Goal: Use online tool/utility: Utilize a website feature to perform a specific function

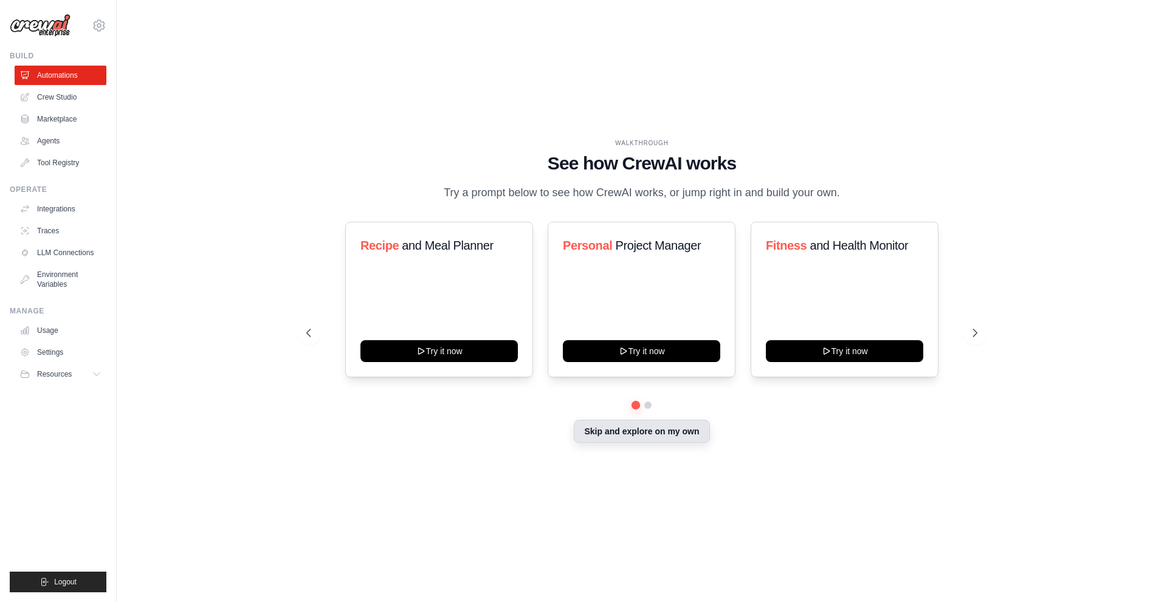
click at [619, 438] on button "Skip and explore on my own" at bounding box center [642, 431] width 136 height 23
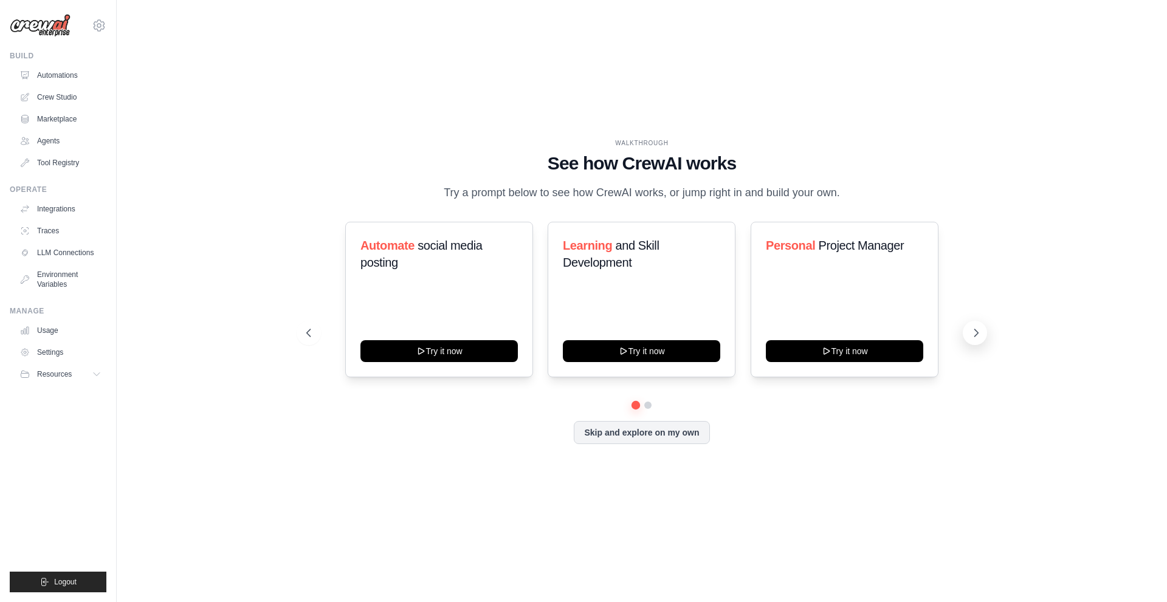
click at [980, 331] on icon at bounding box center [976, 333] width 12 height 12
click at [611, 433] on button "Skip and explore on my own" at bounding box center [642, 431] width 136 height 23
click at [636, 439] on button "Skip and explore on my own" at bounding box center [642, 431] width 136 height 23
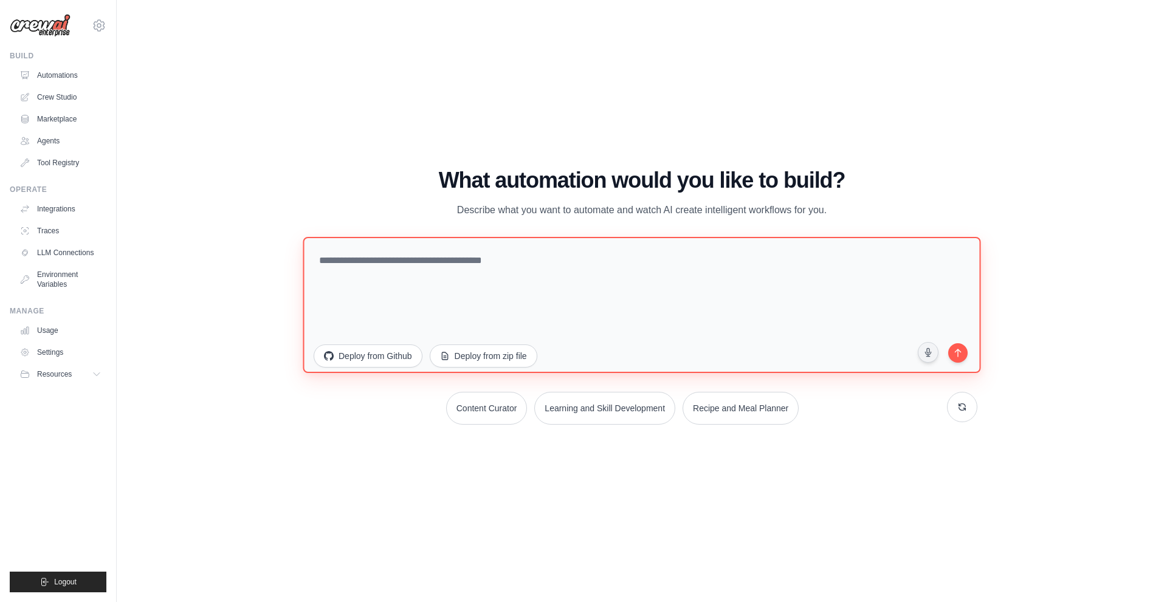
click at [419, 303] on textarea at bounding box center [642, 304] width 678 height 136
paste textarea "**********"
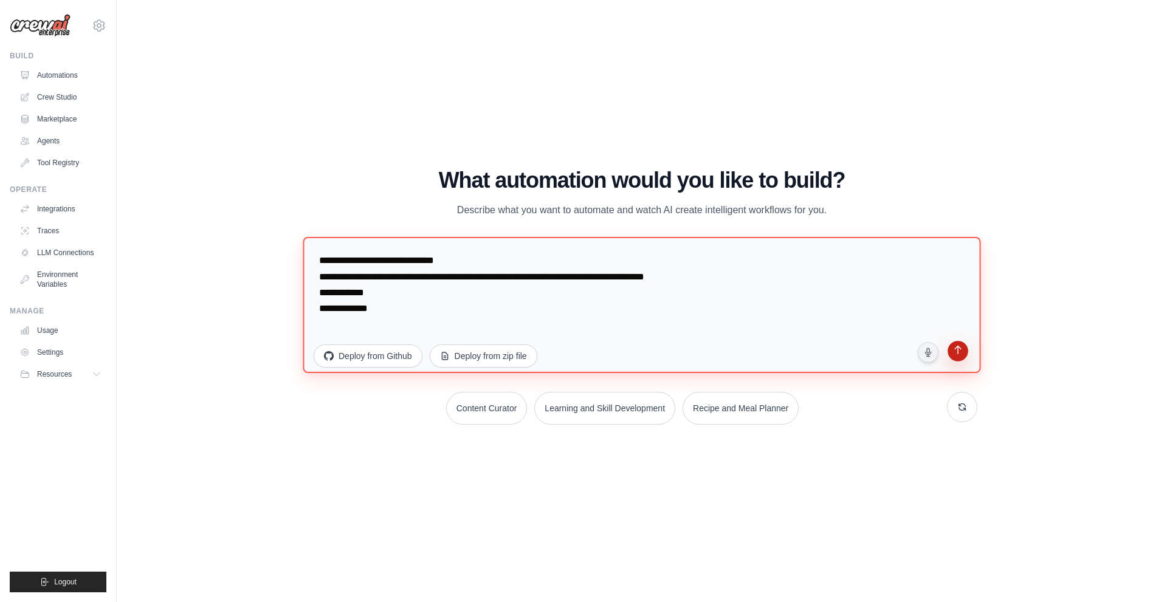
type textarea "**********"
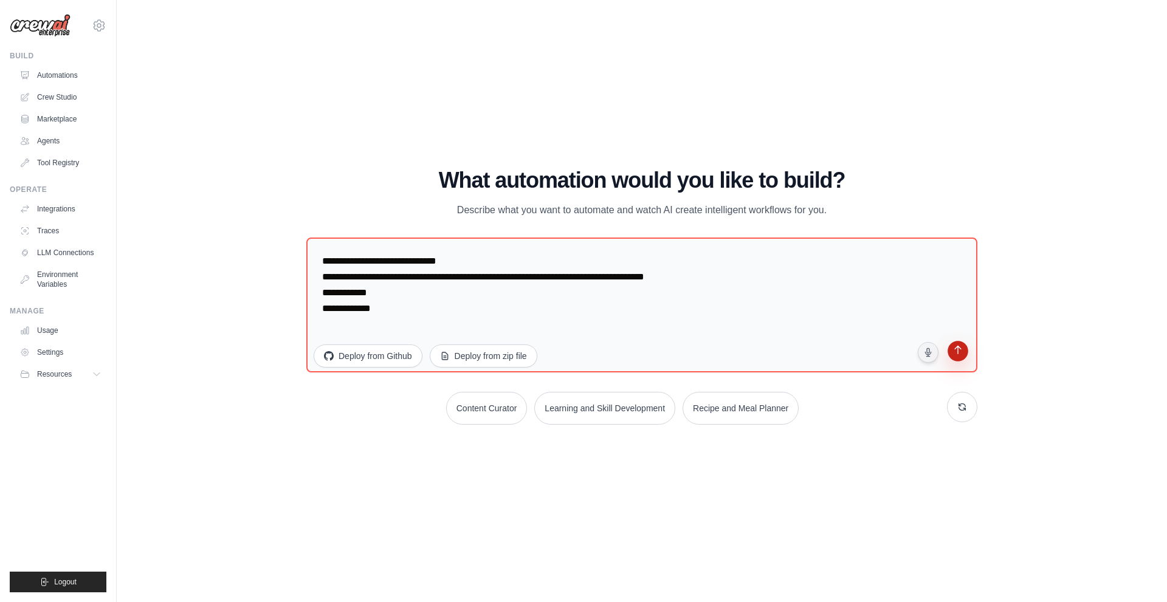
click at [957, 356] on icon "submit" at bounding box center [958, 351] width 12 height 12
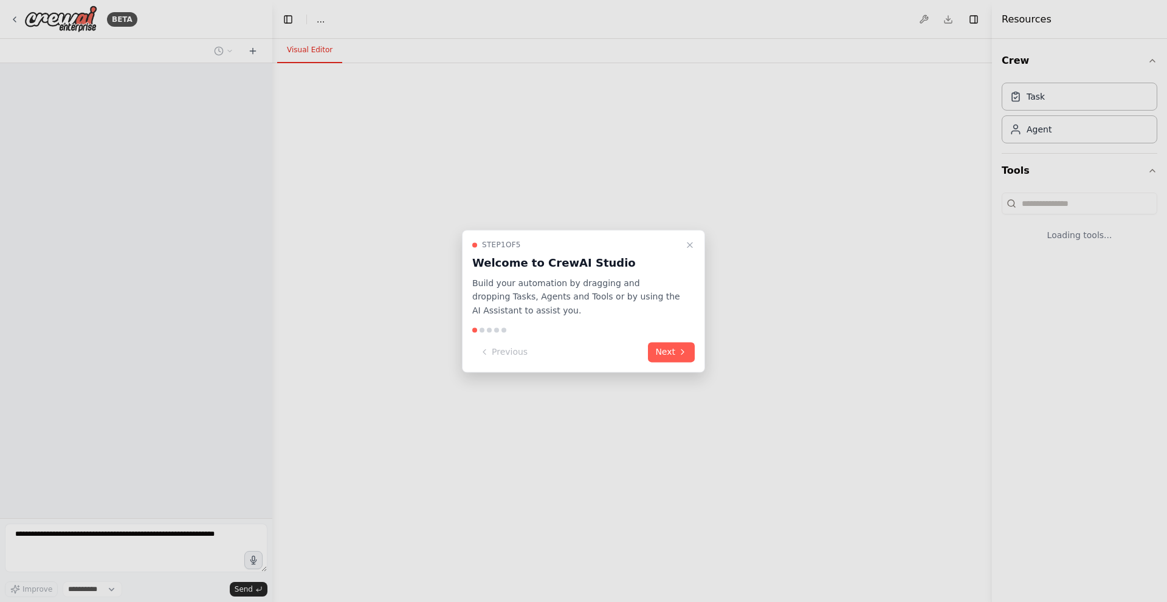
select select "****"
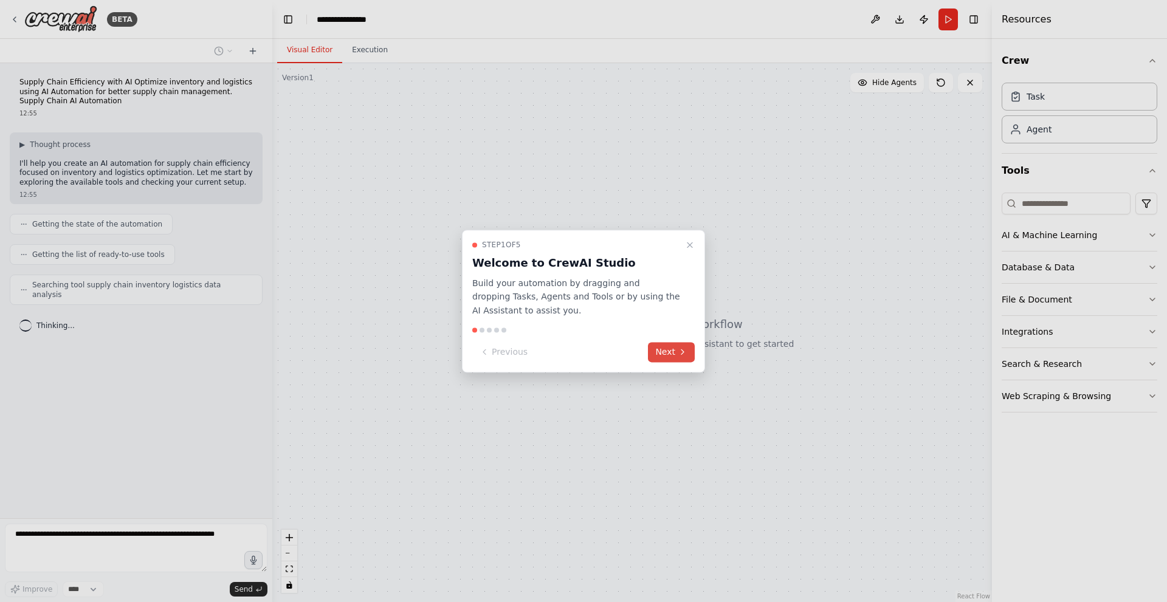
click at [672, 357] on button "Next" at bounding box center [671, 352] width 47 height 20
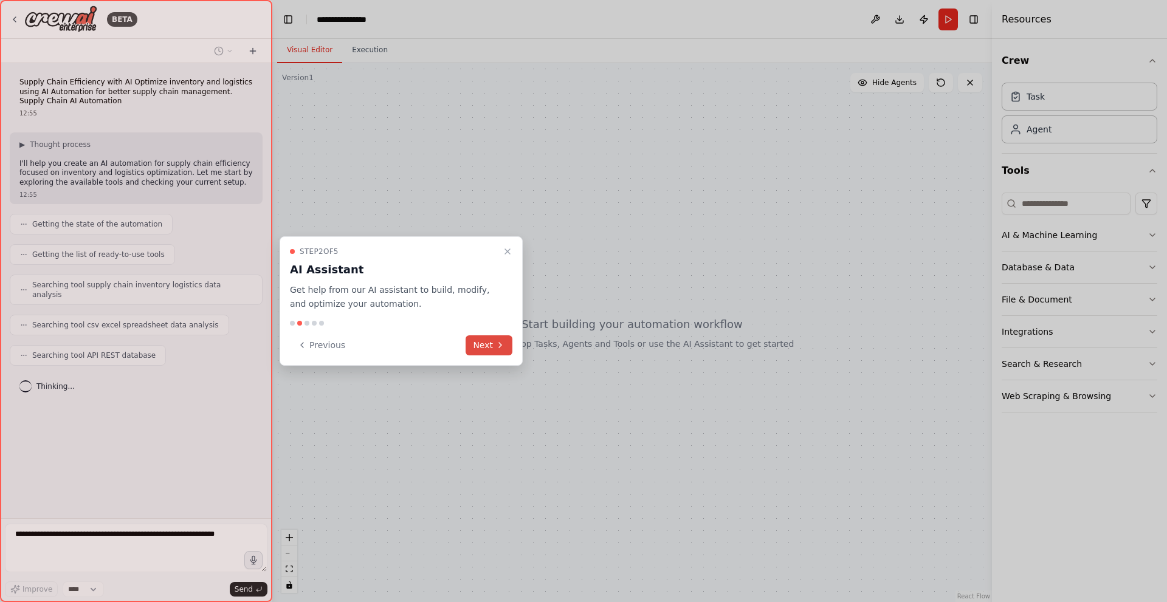
click at [481, 348] on button "Next" at bounding box center [489, 345] width 47 height 20
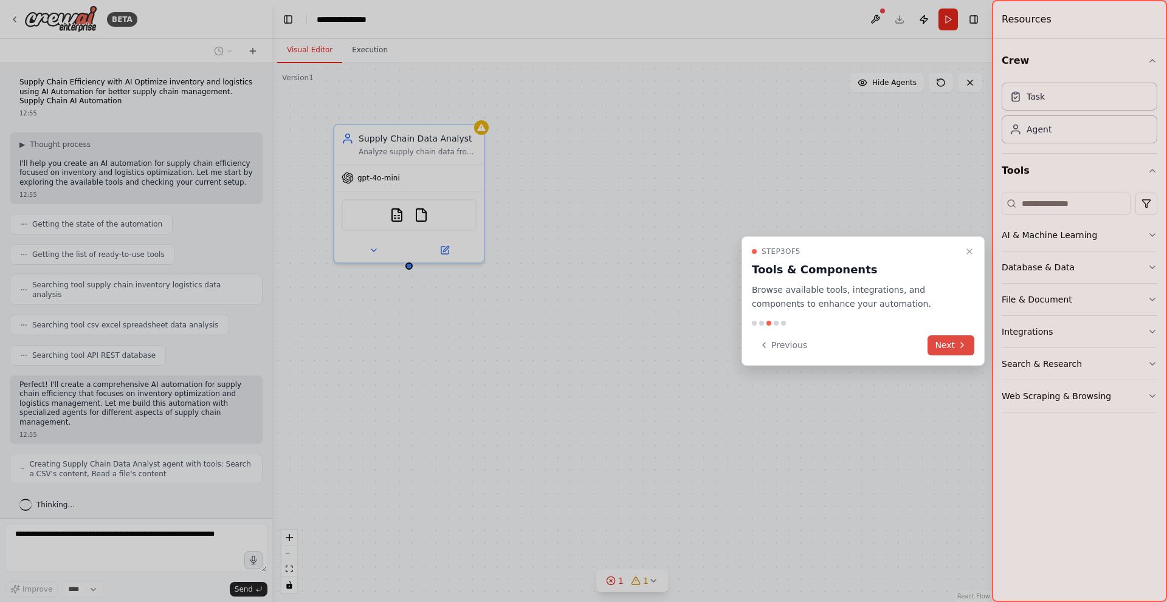
click at [957, 341] on icon at bounding box center [962, 345] width 10 height 10
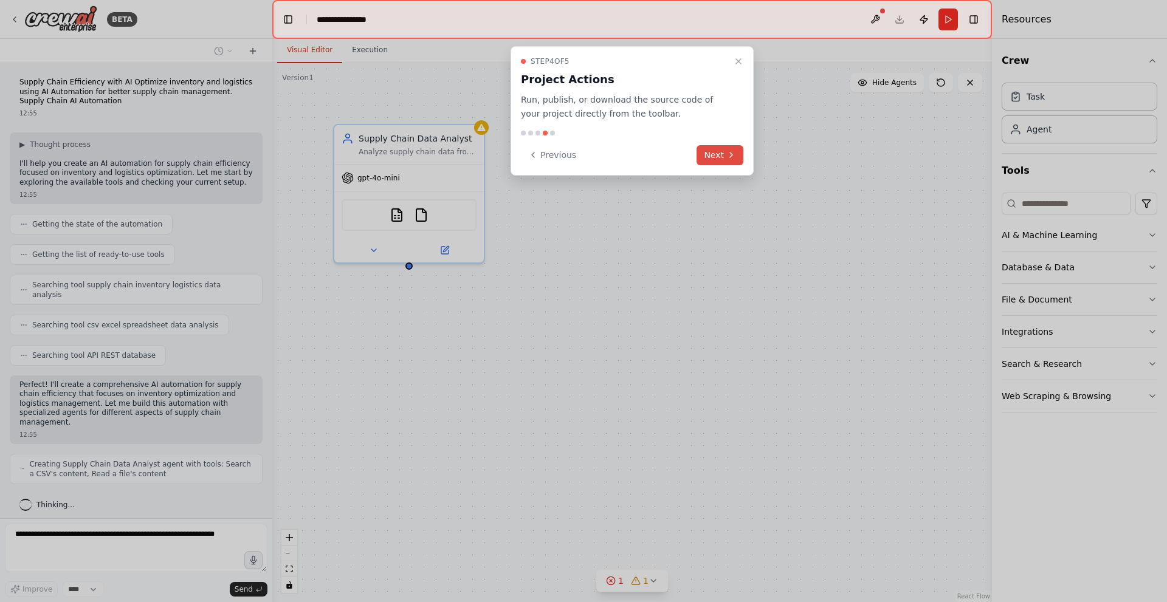
click at [717, 145] on button "Next" at bounding box center [719, 155] width 47 height 20
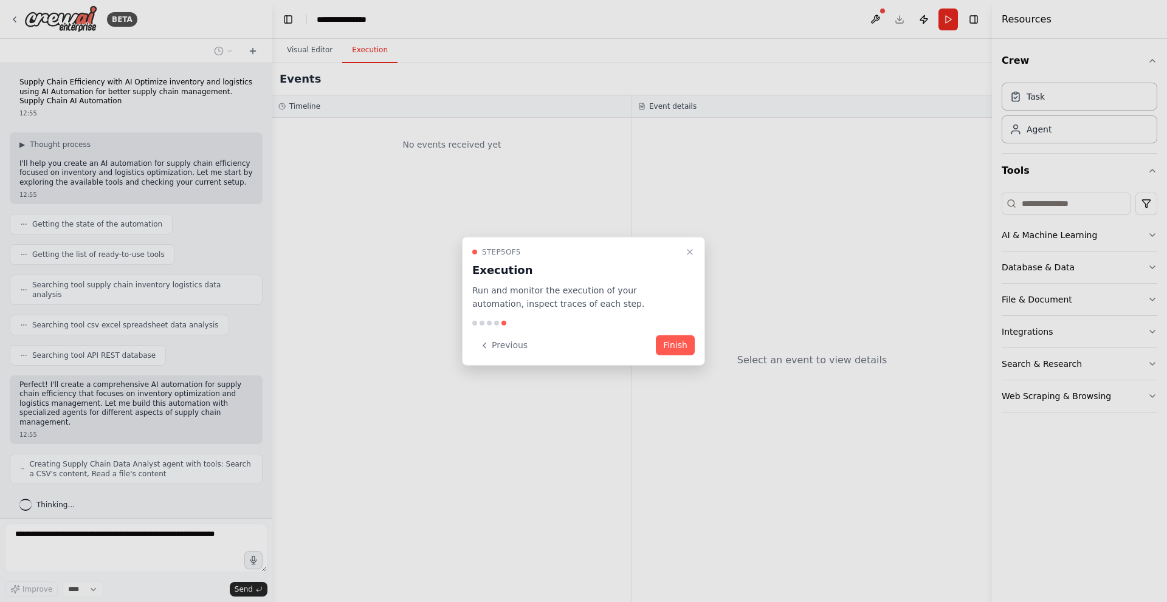
scroll to position [27, 0]
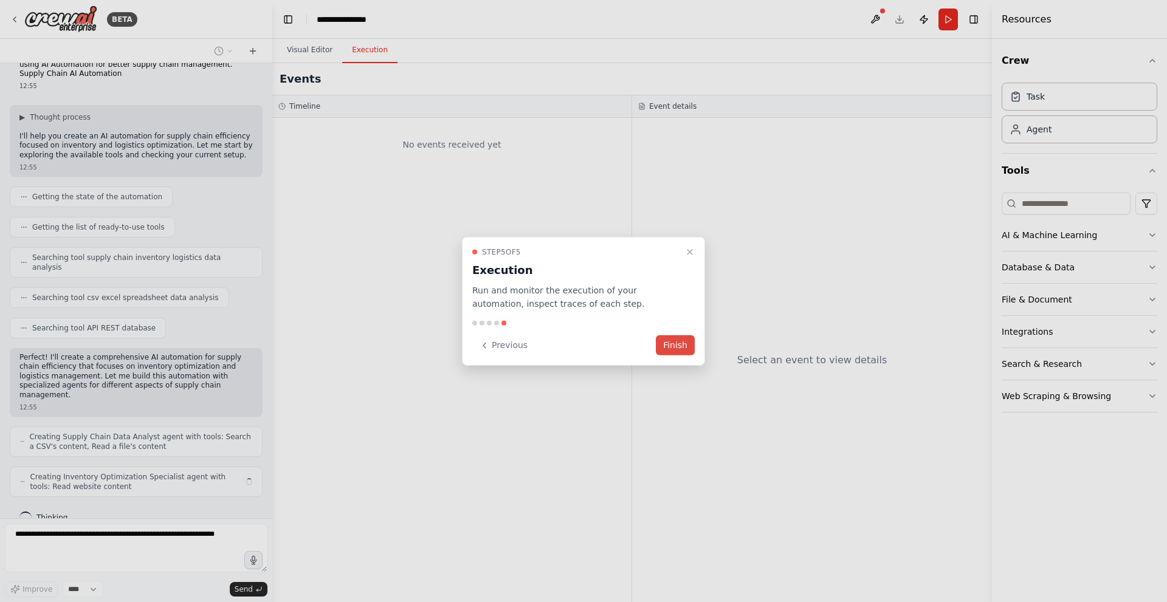
click at [678, 347] on button "Finish" at bounding box center [675, 345] width 39 height 20
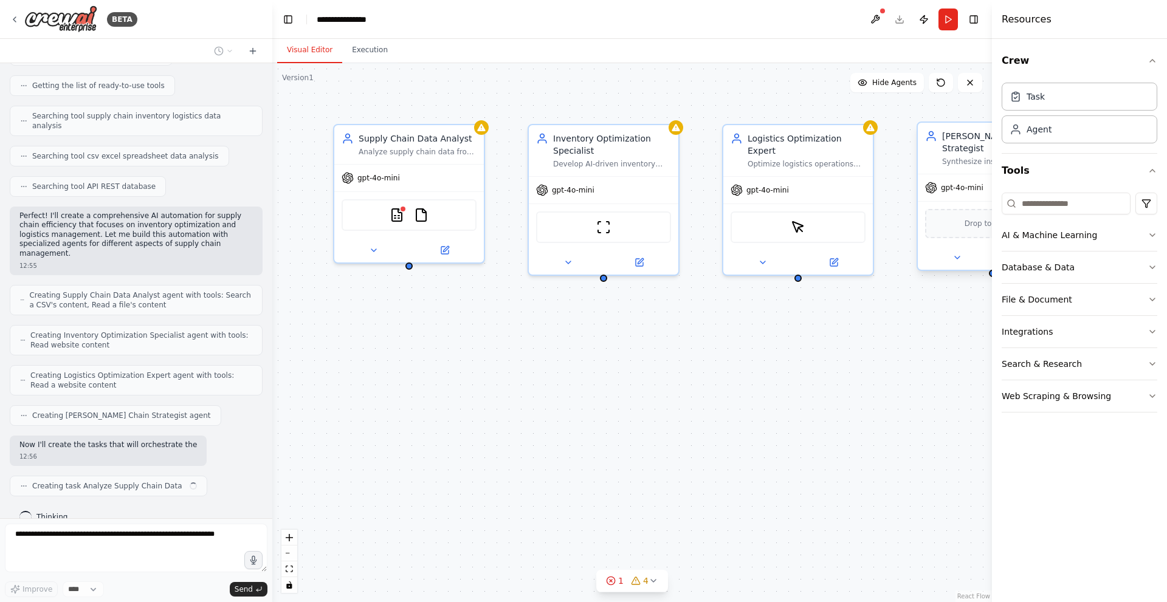
scroll to position [178, 0]
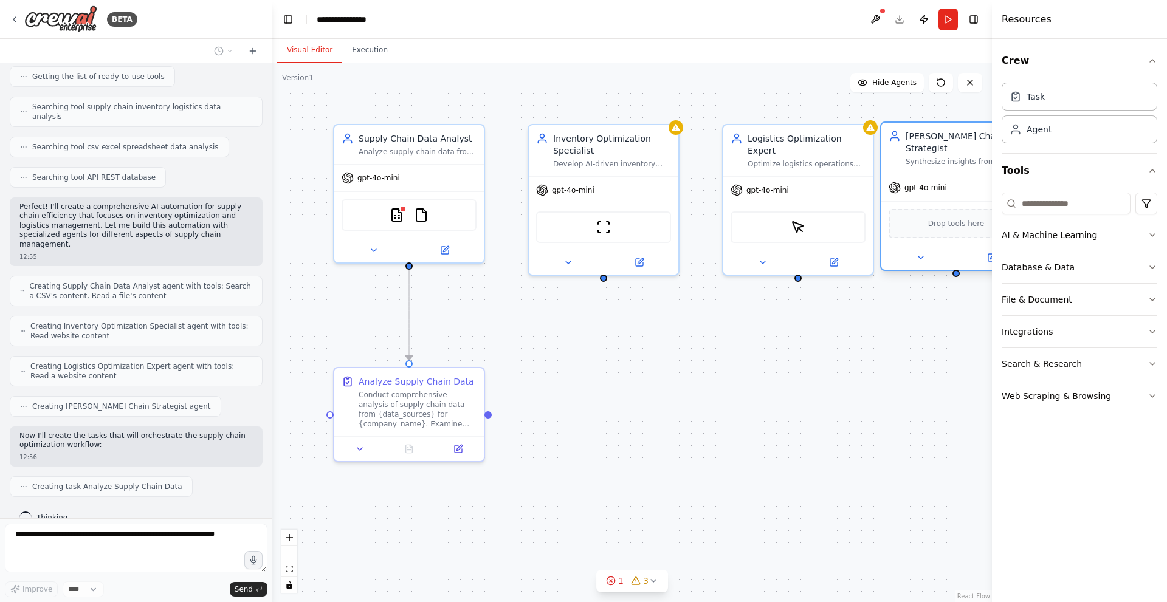
drag, startPoint x: 954, startPoint y: 177, endPoint x: 923, endPoint y: 177, distance: 31.0
click at [923, 183] on span "gpt-4o-mini" at bounding box center [925, 188] width 43 height 10
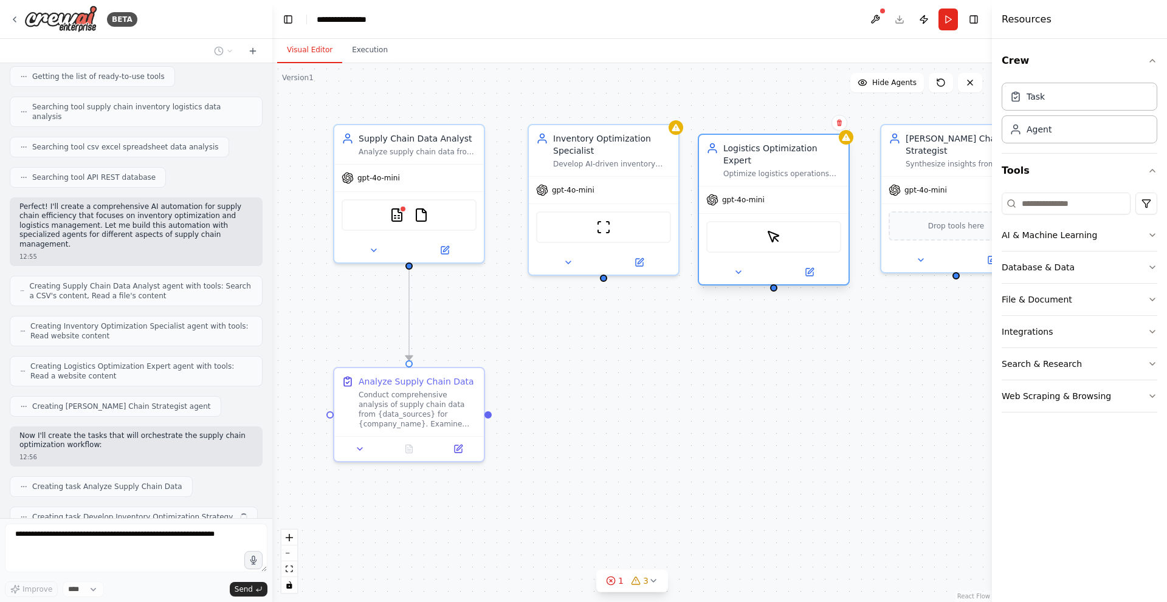
scroll to position [208, 0]
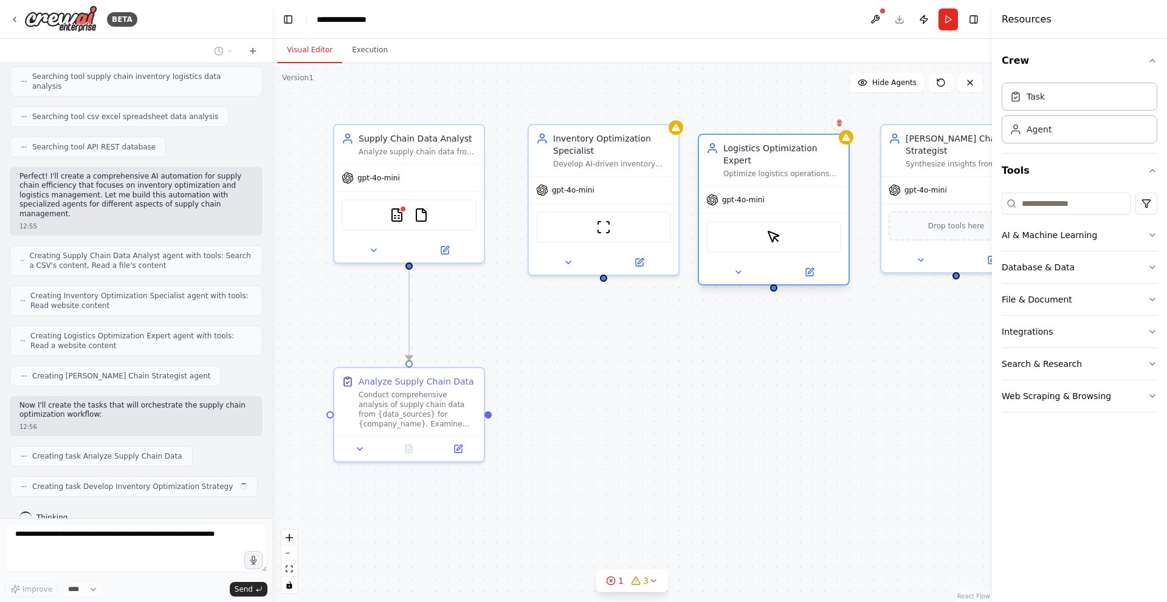
drag, startPoint x: 779, startPoint y: 202, endPoint x: 751, endPoint y: 215, distance: 30.5
click at [751, 221] on div "ScrapeElementFromWebsiteTool" at bounding box center [773, 237] width 135 height 32
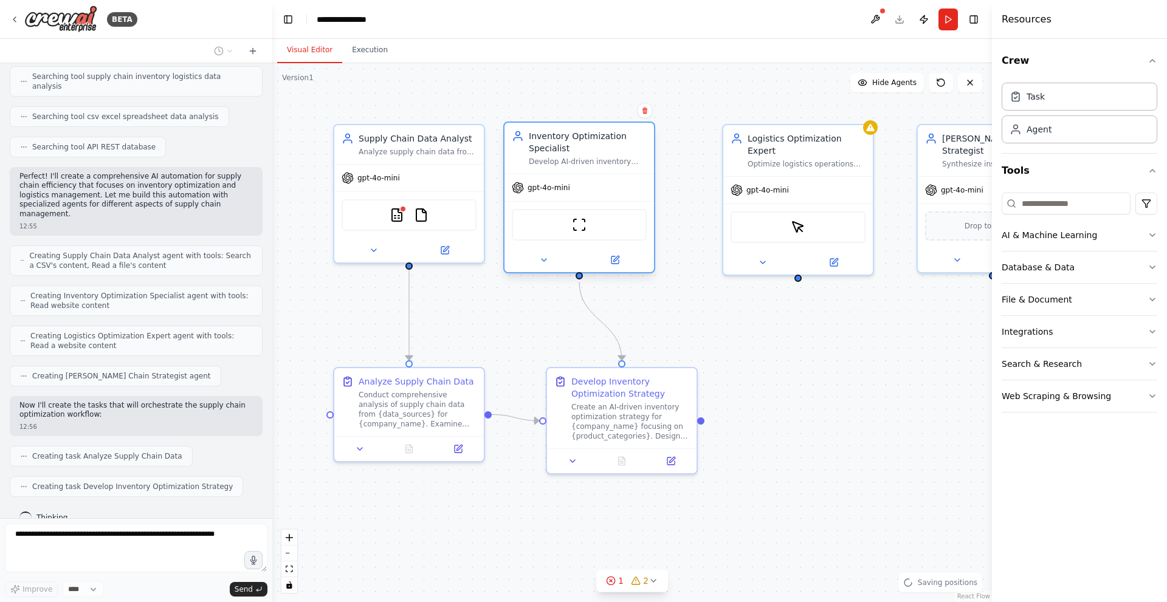
drag, startPoint x: 585, startPoint y: 222, endPoint x: 563, endPoint y: 219, distance: 22.0
click at [563, 219] on div "ScrapeWebsiteTool" at bounding box center [579, 225] width 135 height 32
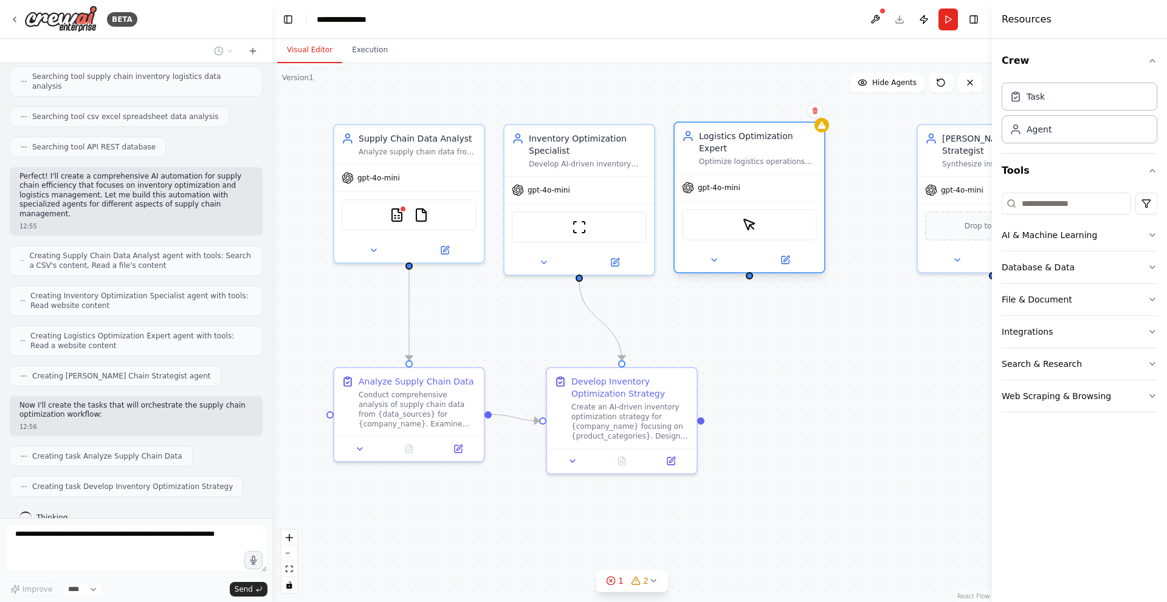
drag, startPoint x: 765, startPoint y: 196, endPoint x: 719, endPoint y: 201, distance: 46.4
click at [719, 201] on div "ScrapeElementFromWebsiteTool" at bounding box center [750, 224] width 150 height 47
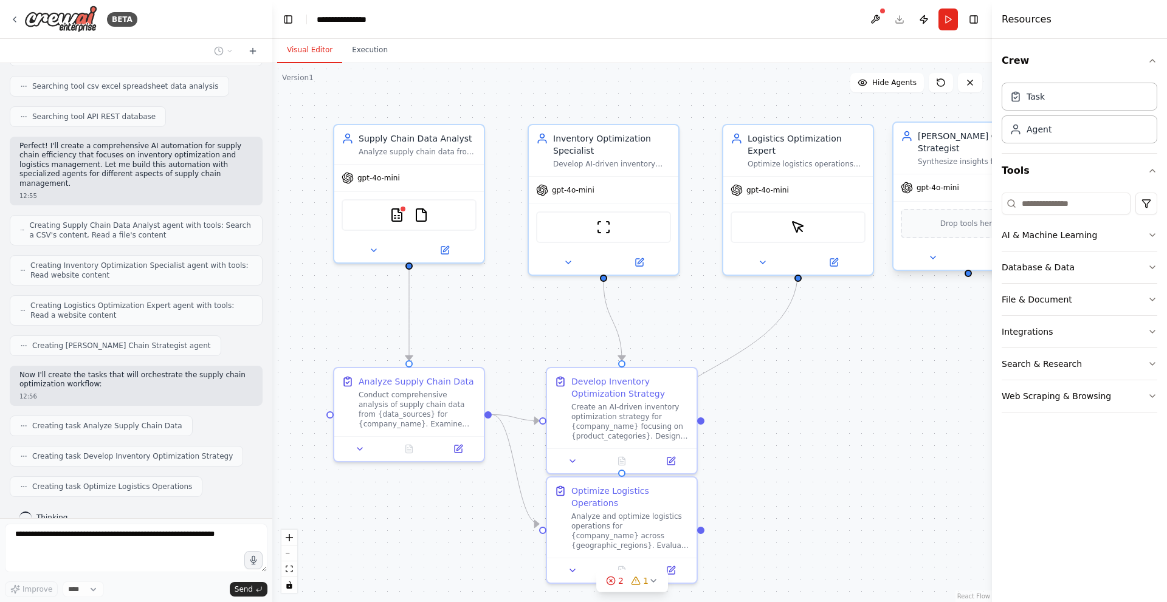
drag, startPoint x: 944, startPoint y: 192, endPoint x: 913, endPoint y: 194, distance: 30.5
click at [913, 201] on div "Drop tools here" at bounding box center [968, 223] width 150 height 44
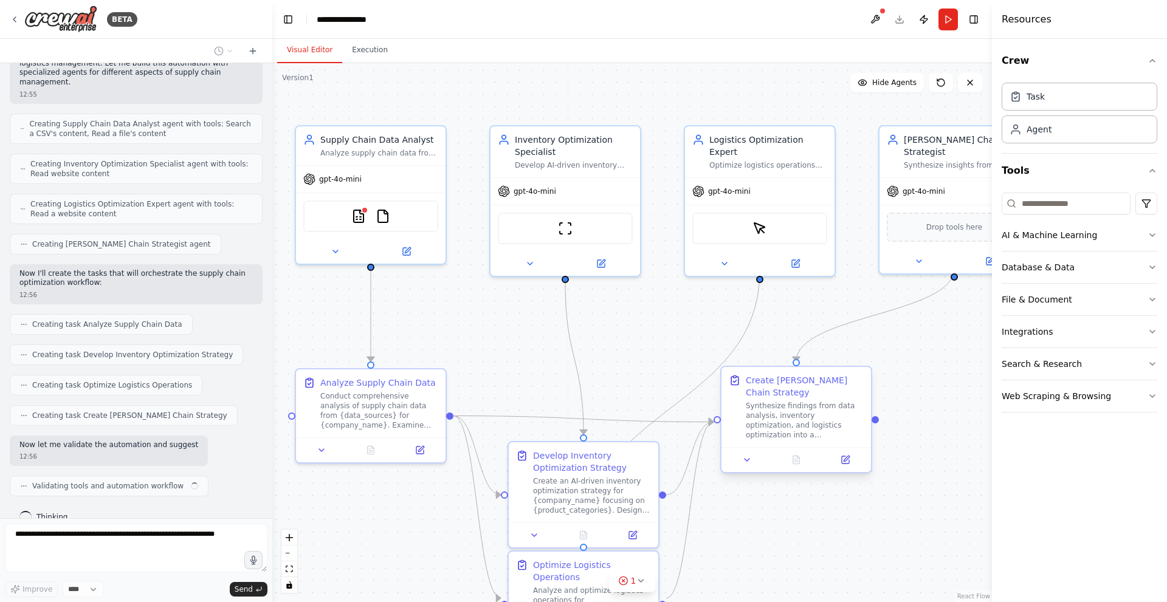
scroll to position [349, 0]
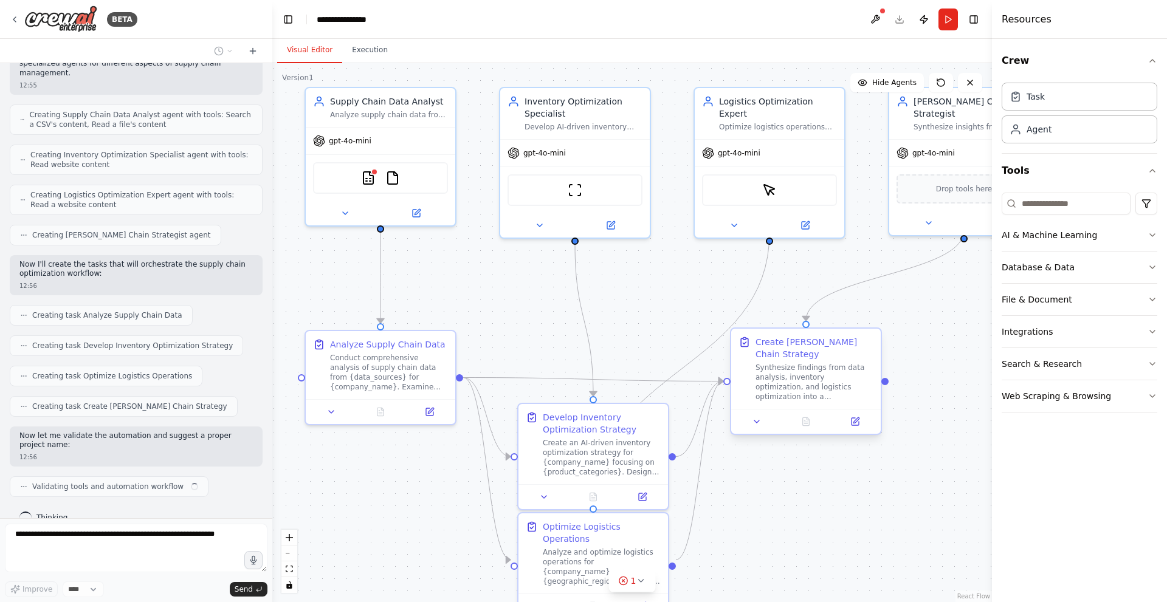
drag, startPoint x: 878, startPoint y: 410, endPoint x: 850, endPoint y: 371, distance: 47.8
click at [850, 371] on div ".deletable-edge-delete-btn { width: 20px; height: 20px; border: 0px solid #ffff…" at bounding box center [632, 332] width 720 height 539
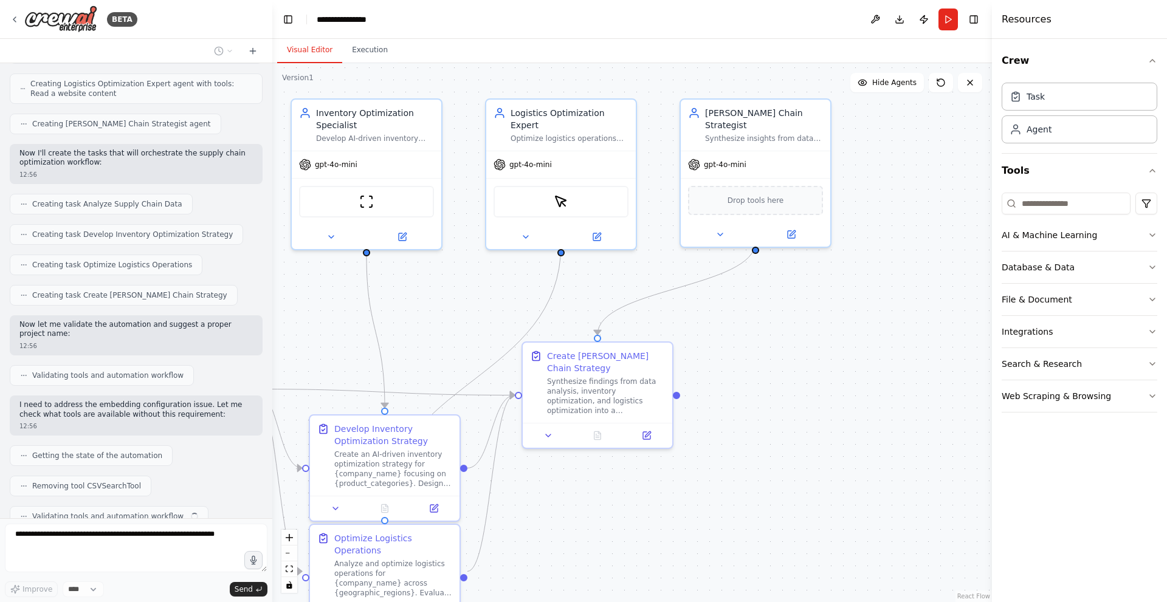
scroll to position [491, 0]
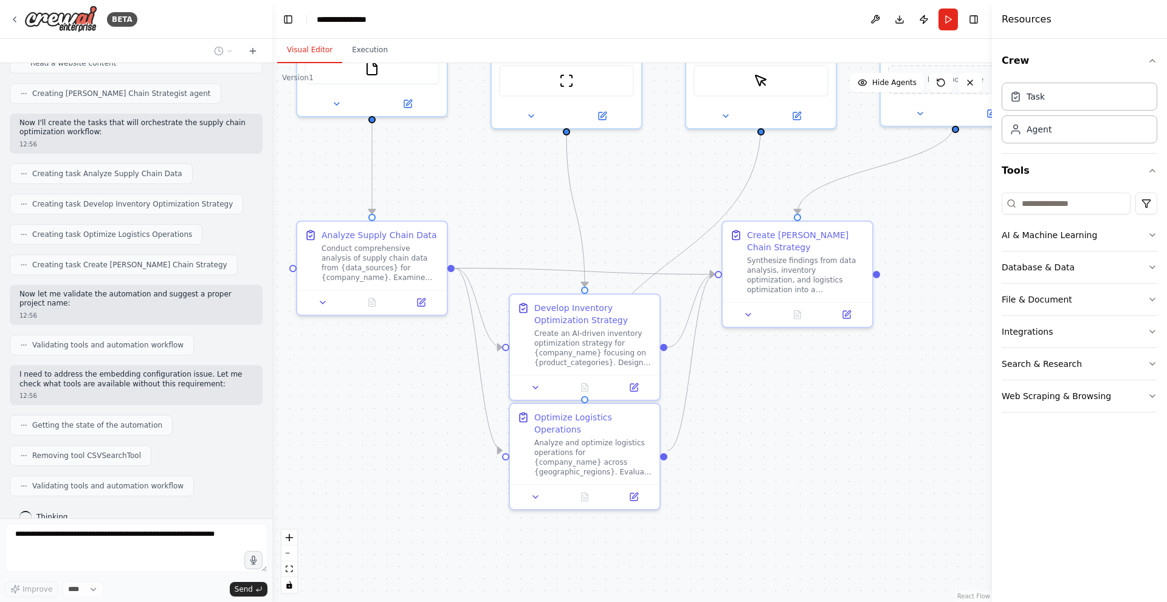
drag, startPoint x: 949, startPoint y: 473, endPoint x: 940, endPoint y: 365, distance: 108.5
click at [940, 365] on div ".deletable-edge-delete-btn { width: 20px; height: 20px; border: 0px solid #ffff…" at bounding box center [632, 332] width 720 height 539
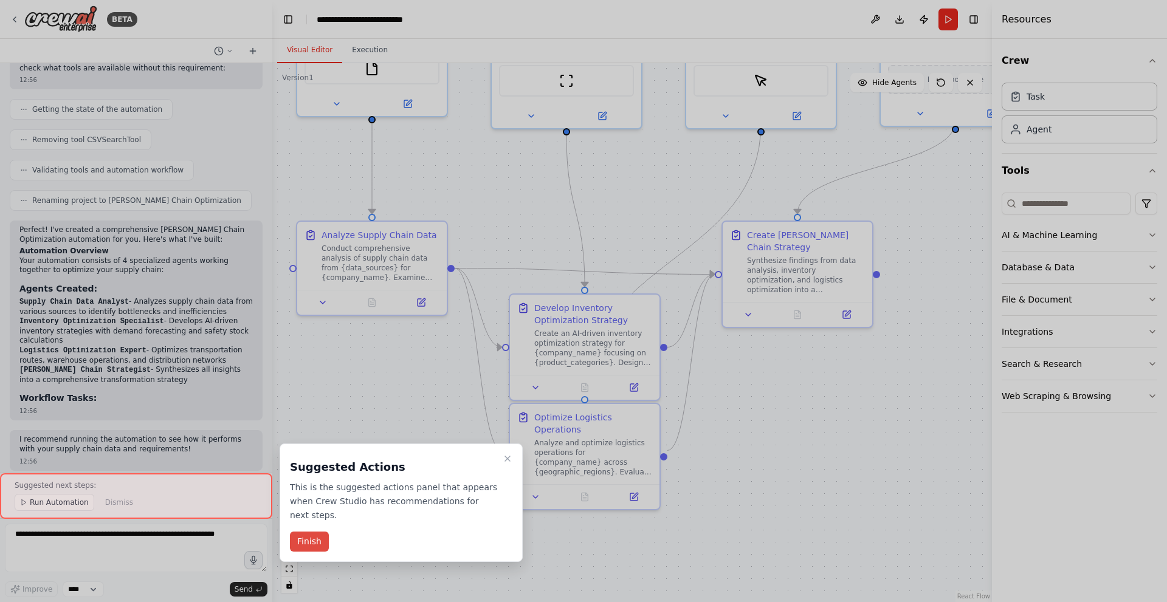
click at [311, 532] on button "Finish" at bounding box center [309, 542] width 39 height 20
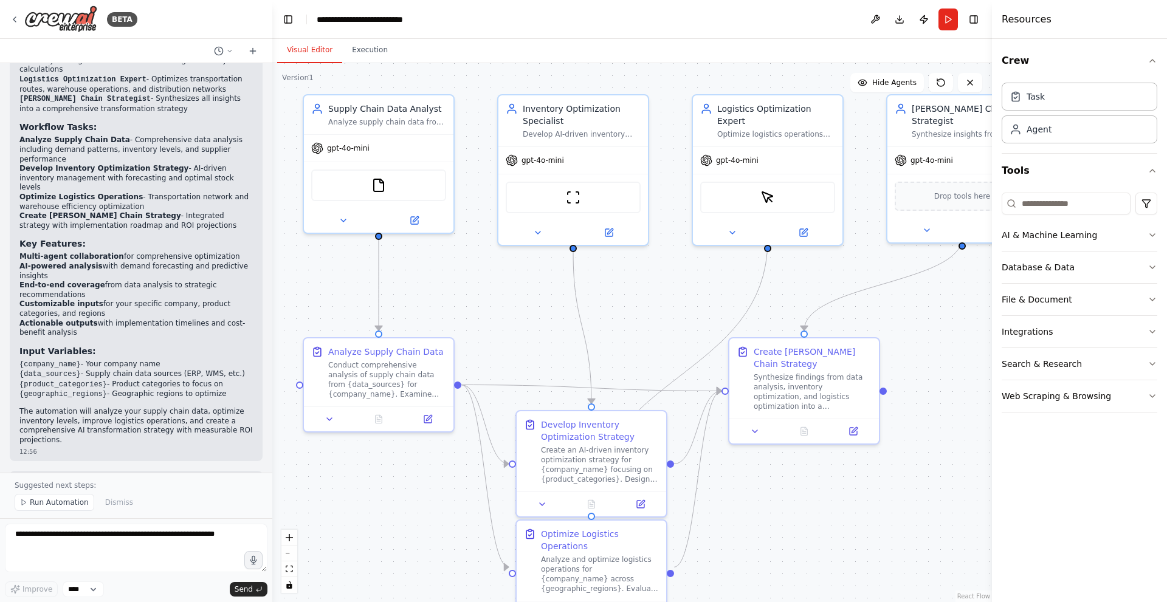
scroll to position [1088, 0]
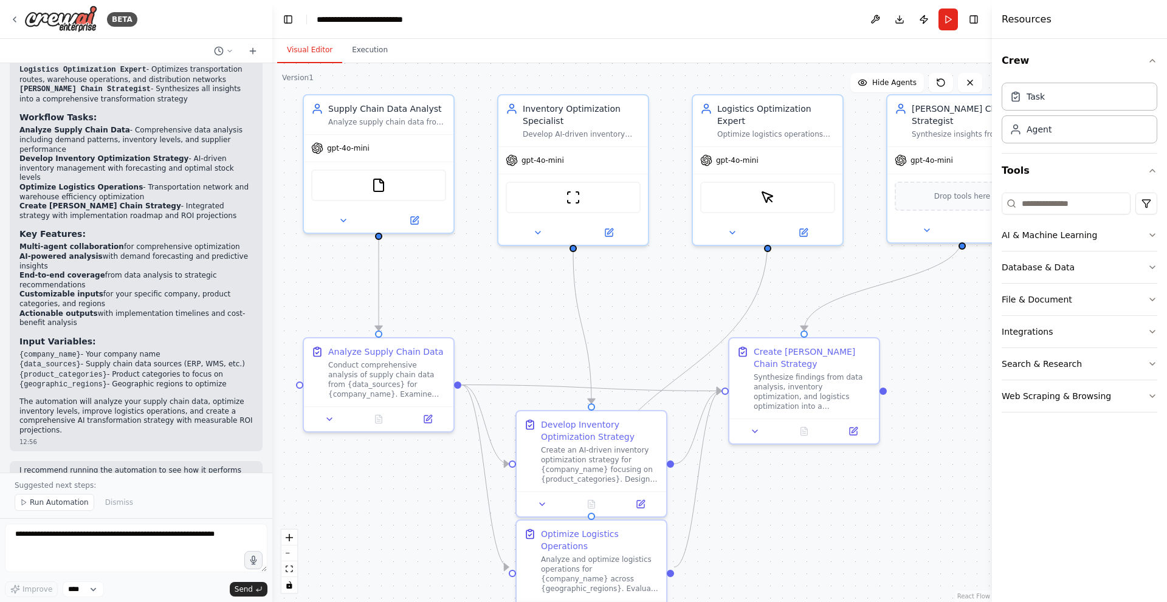
drag, startPoint x: 399, startPoint y: 479, endPoint x: 406, endPoint y: 596, distance: 116.9
click at [406, 596] on div ".deletable-edge-delete-btn { width: 20px; height: 20px; border: 0px solid #ffff…" at bounding box center [632, 332] width 720 height 539
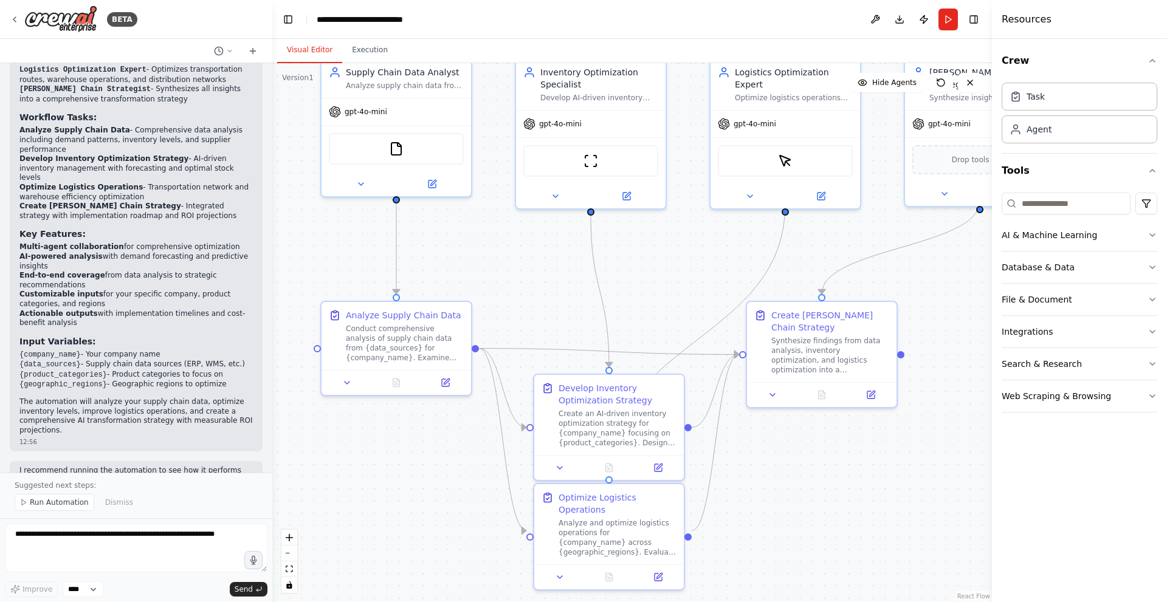
drag, startPoint x: 368, startPoint y: 498, endPoint x: 385, endPoint y: 462, distance: 40.5
click at [385, 462] on div ".deletable-edge-delete-btn { width: 20px; height: 20px; border: 0px solid #ffff…" at bounding box center [632, 332] width 720 height 539
click at [58, 502] on span "Run Automation" at bounding box center [59, 503] width 59 height 10
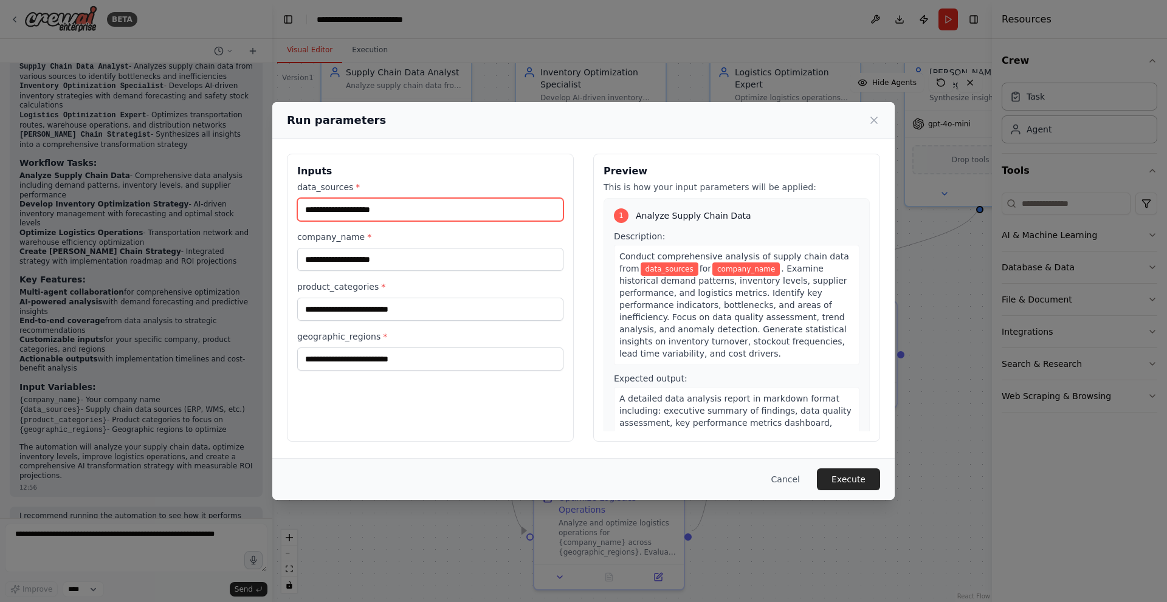
click at [380, 211] on input "data_sources *" at bounding box center [430, 209] width 266 height 23
type input "**********"
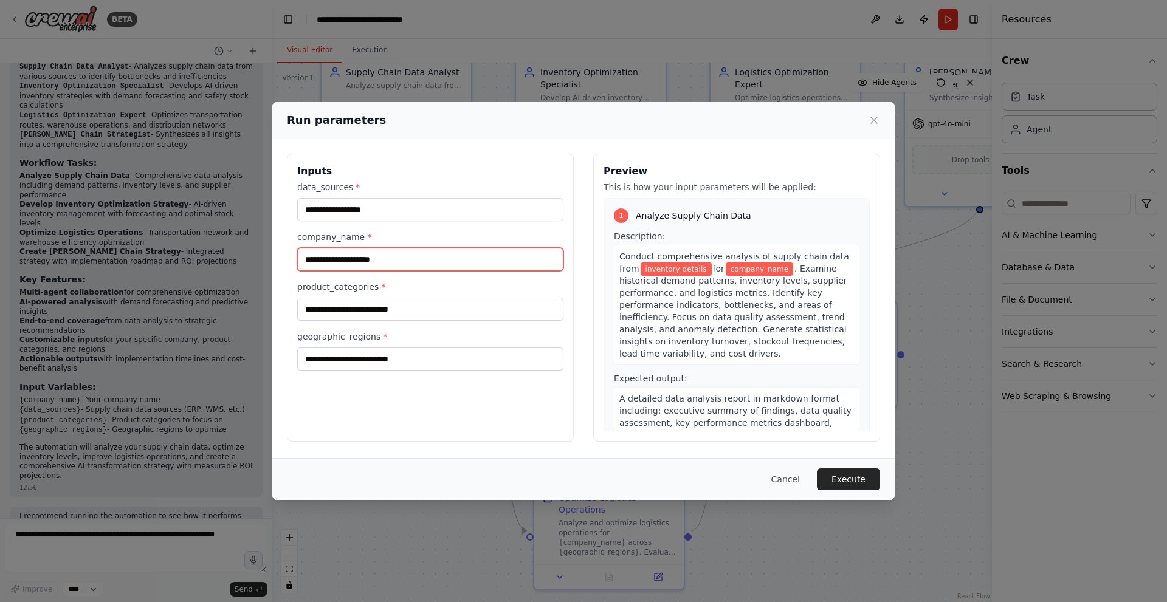
click at [387, 255] on input "company_name *" at bounding box center [430, 259] width 266 height 23
type input "**********"
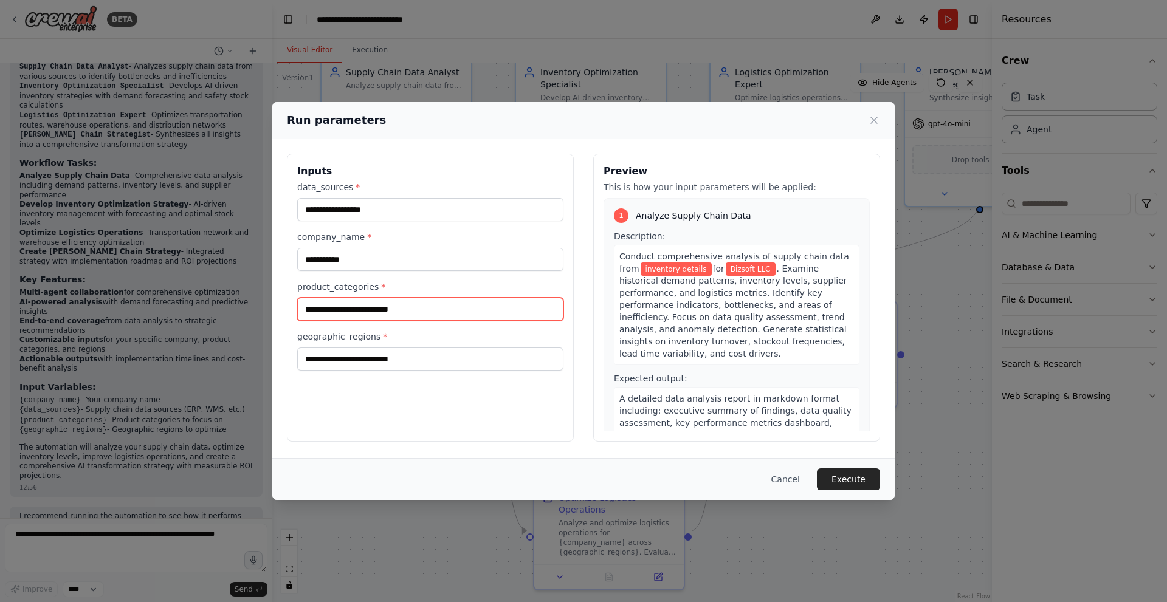
click at [363, 309] on input "product_categories *" at bounding box center [430, 309] width 266 height 23
type input "**********"
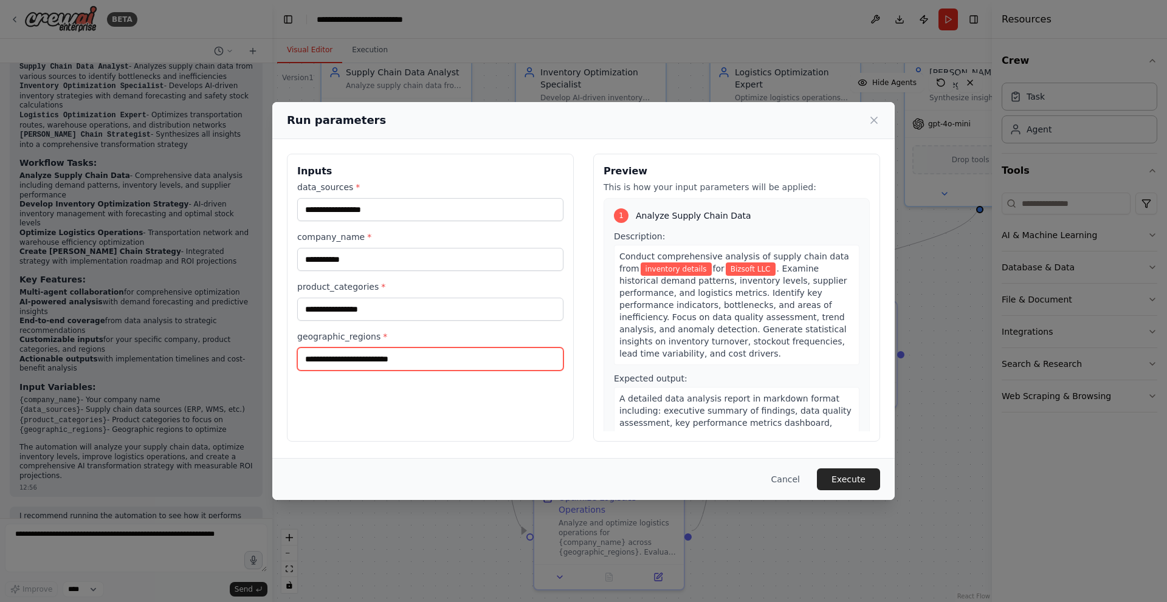
click at [383, 359] on input "geographic_regions *" at bounding box center [430, 359] width 266 height 23
type input "**********"
click at [840, 478] on button "Execute" at bounding box center [848, 480] width 63 height 22
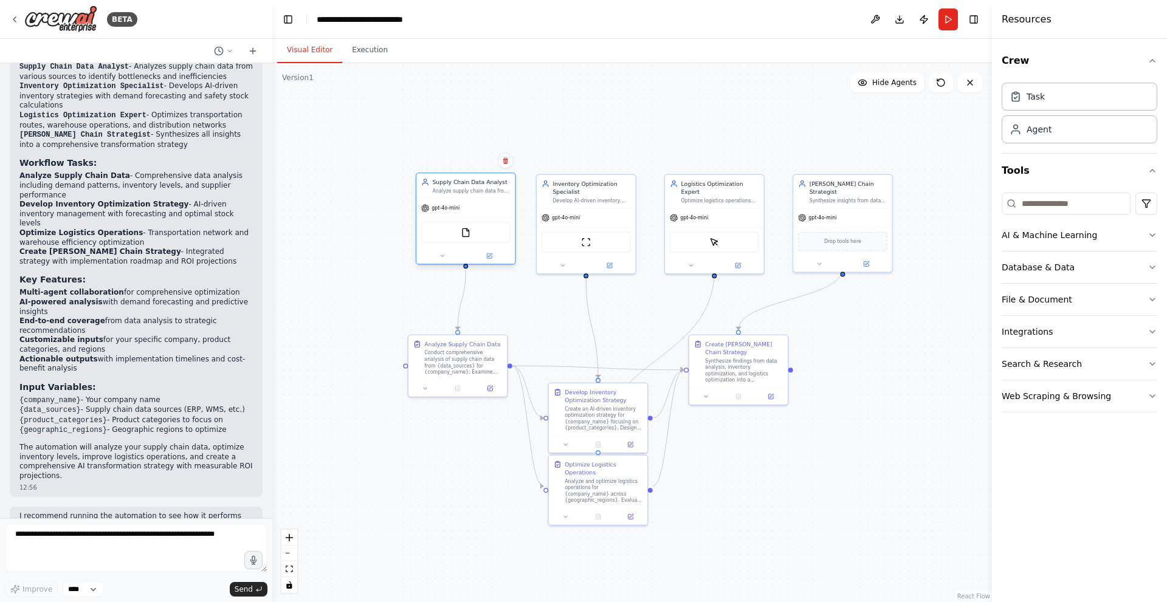
drag, startPoint x: 473, startPoint y: 239, endPoint x: 482, endPoint y: 237, distance: 9.4
click at [482, 237] on div "FileReadTool" at bounding box center [465, 232] width 89 height 21
click at [348, 318] on div ".deletable-edge-delete-btn { width: 20px; height: 20px; border: 0px solid #ffff…" at bounding box center [632, 332] width 720 height 539
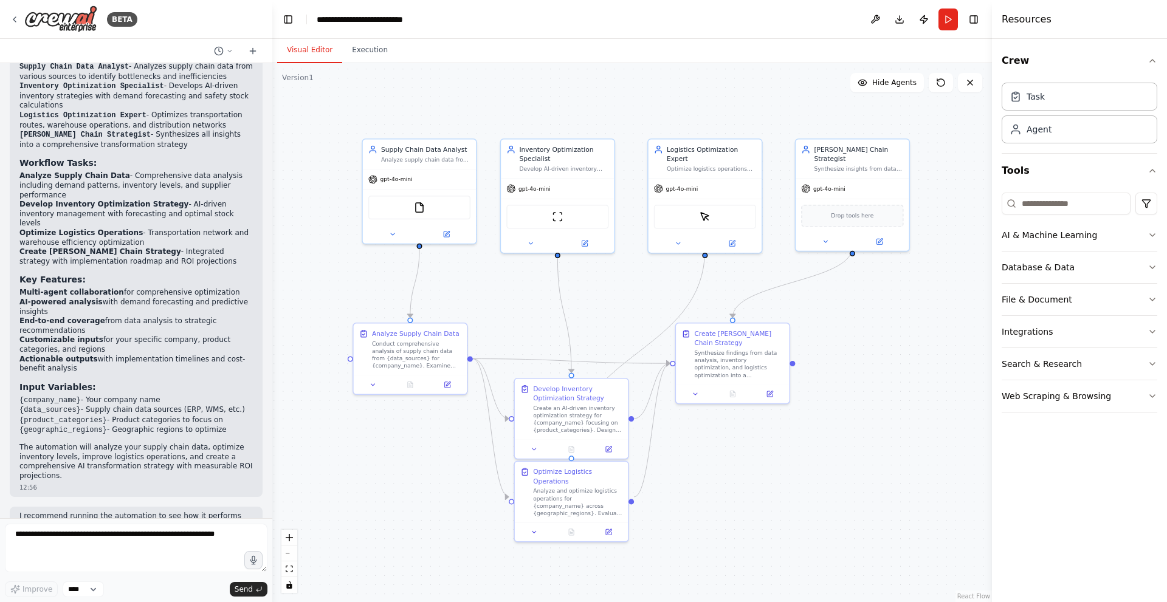
drag, startPoint x: 577, startPoint y: 354, endPoint x: 633, endPoint y: 260, distance: 109.9
click at [633, 260] on div ".deletable-edge-delete-btn { width: 20px; height: 20px; border: 0px solid #ffff…" at bounding box center [632, 332] width 720 height 539
click at [571, 573] on div ".deletable-edge-delete-btn { width: 20px; height: 20px; border: 0px solid #ffff…" at bounding box center [632, 332] width 720 height 539
click at [568, 425] on div "Create an AI-driven inventory optimization strategy for {company_name} focusing…" at bounding box center [582, 418] width 89 height 30
drag, startPoint x: 567, startPoint y: 492, endPoint x: 574, endPoint y: 546, distance: 53.9
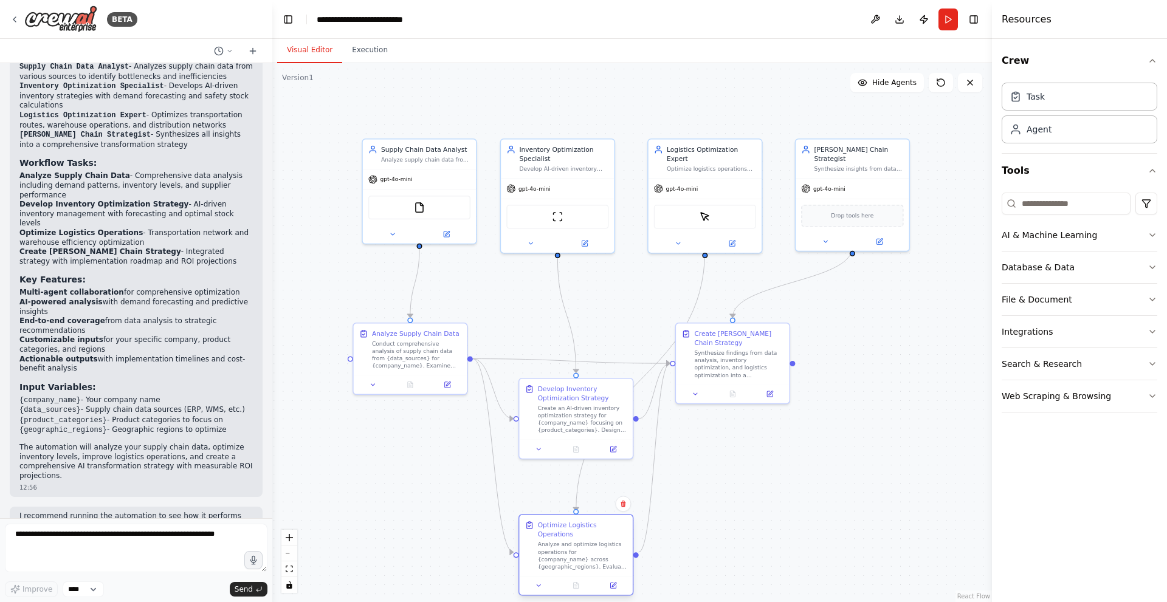
click at [574, 546] on div "Analyze and optimize logistics operations for {company_name} across {geographic…" at bounding box center [582, 556] width 89 height 30
drag, startPoint x: 567, startPoint y: 433, endPoint x: 564, endPoint y: 459, distance: 26.3
click at [564, 459] on div "Develop Inventory Optimization Strategy Create an AI-driven inventory optimizat…" at bounding box center [575, 435] width 113 height 61
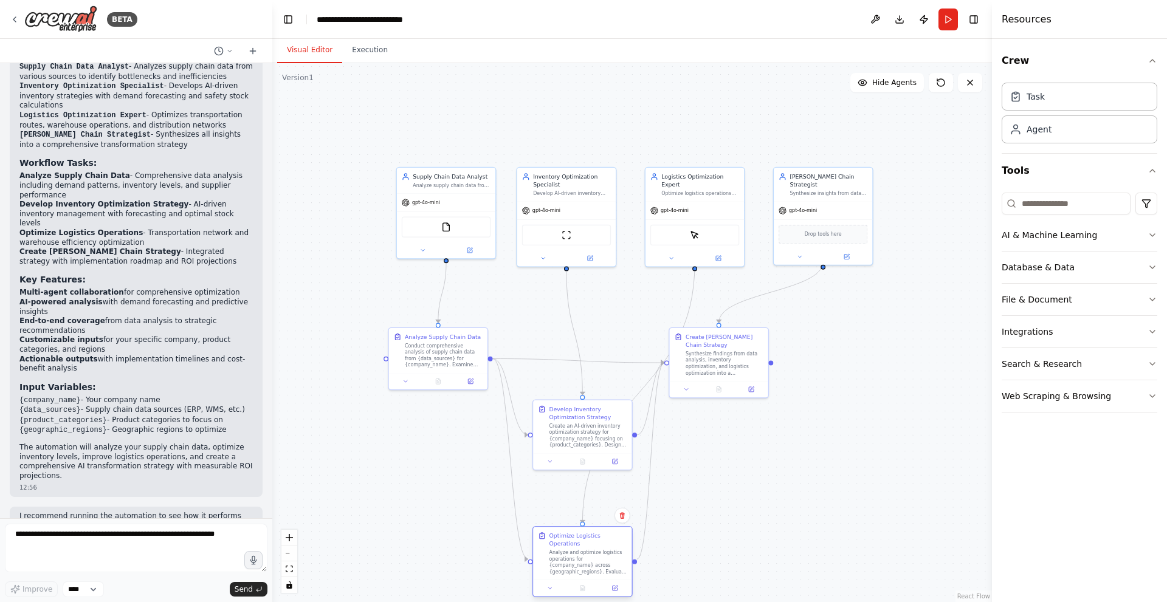
drag, startPoint x: 593, startPoint y: 535, endPoint x: 594, endPoint y: 572, distance: 36.5
click at [594, 572] on div "Optimize Logistics Operations Analyze and optimize logistics operations for {co…" at bounding box center [582, 561] width 100 height 71
drag, startPoint x: 585, startPoint y: 489, endPoint x: 606, endPoint y: 493, distance: 21.8
click at [606, 493] on div ".deletable-edge-delete-btn { width: 20px; height: 20px; border: 0px solid #ffff…" at bounding box center [632, 332] width 720 height 539
click at [737, 473] on div ".deletable-edge-delete-btn { width: 20px; height: 20px; border: 0px solid #ffff…" at bounding box center [632, 332] width 720 height 539
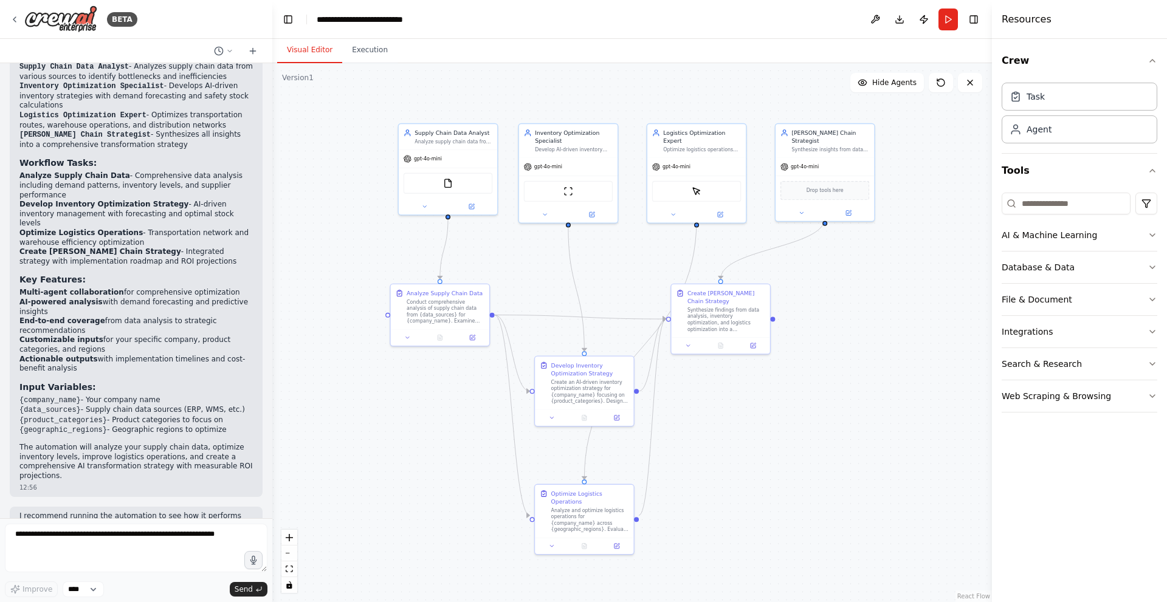
drag, startPoint x: 767, startPoint y: 453, endPoint x: 769, endPoint y: 407, distance: 45.6
click at [769, 407] on div ".deletable-edge-delete-btn { width: 20px; height: 20px; border: 0px solid #ffff…" at bounding box center [632, 332] width 720 height 539
